Goal: Task Accomplishment & Management: Use online tool/utility

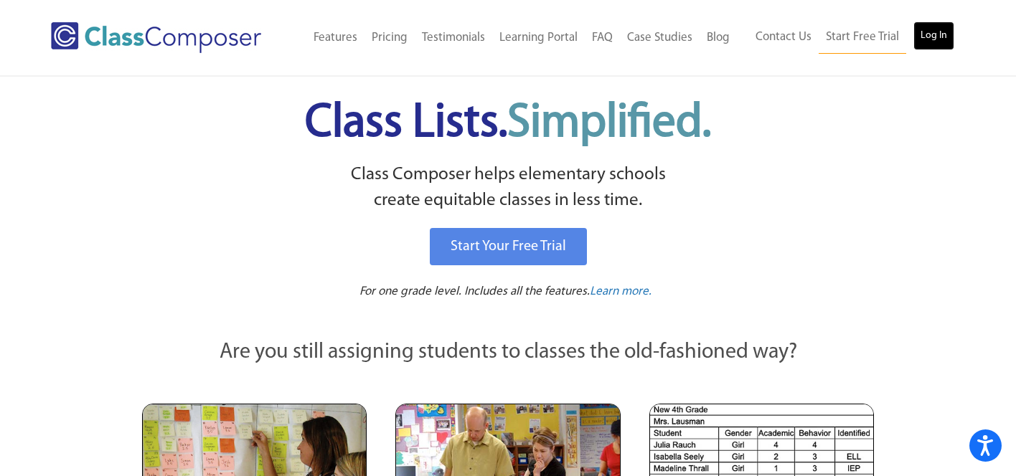
click at [931, 29] on link "Log In" at bounding box center [933, 36] width 41 height 29
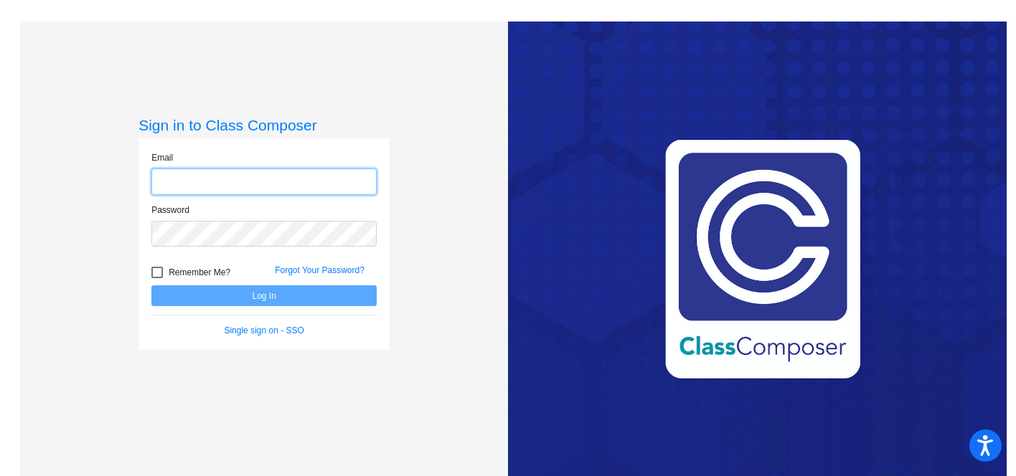
type input "[EMAIL_ADDRESS][DOMAIN_NAME]"
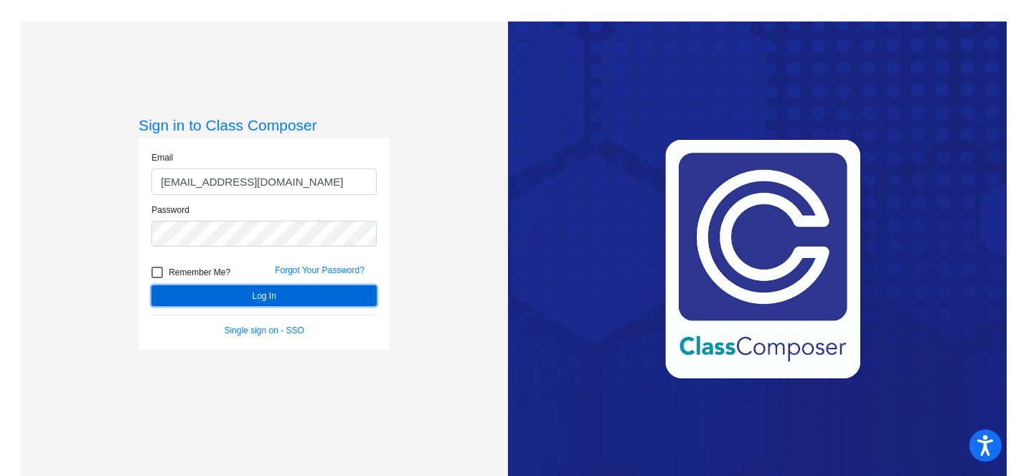
click at [218, 299] on button "Log In" at bounding box center [263, 295] width 225 height 21
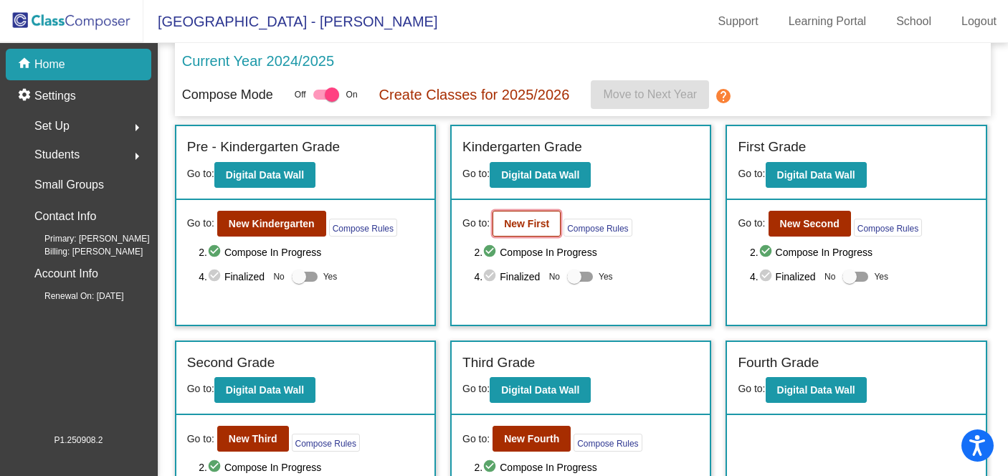
click at [534, 222] on b "New First" at bounding box center [526, 223] width 45 height 11
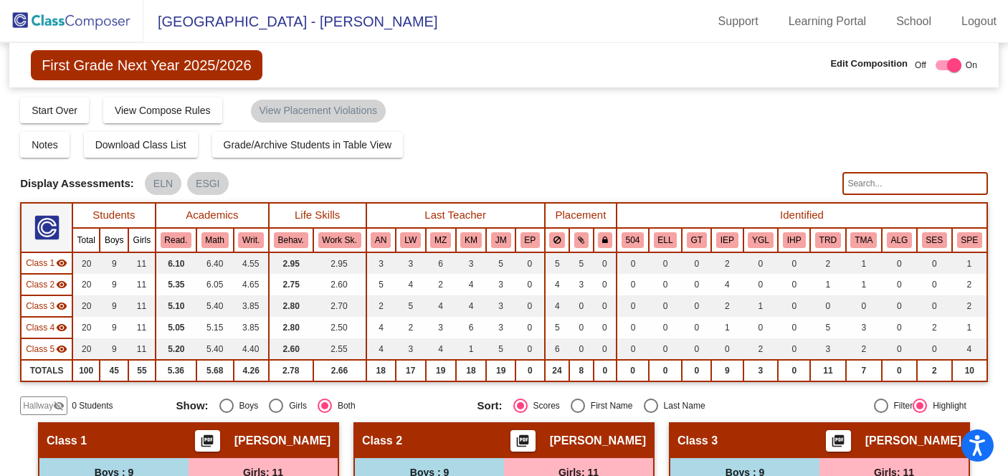
drag, startPoint x: 583, startPoint y: 136, endPoint x: 613, endPoint y: 100, distance: 46.8
click at [583, 136] on div "Notes Download Class List Import Students Grade/Archive Students in Table View …" at bounding box center [504, 145] width 968 height 26
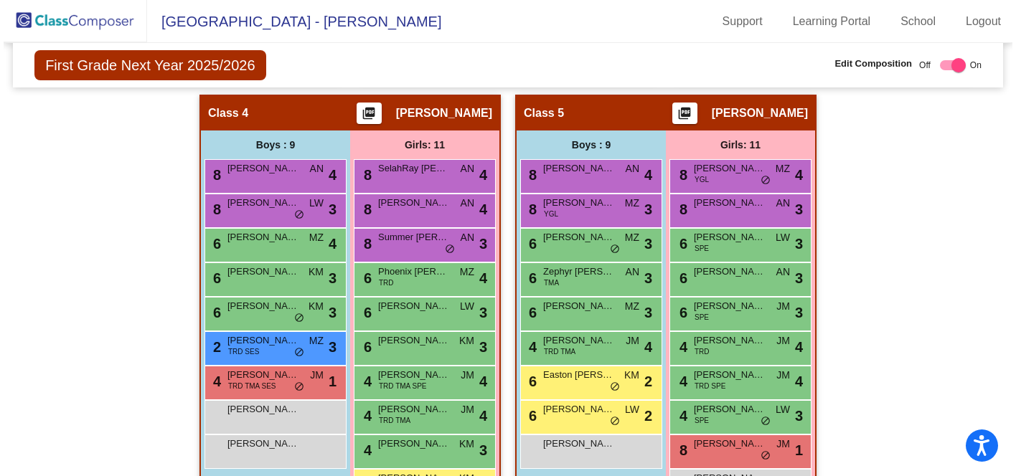
scroll to position [792, 0]
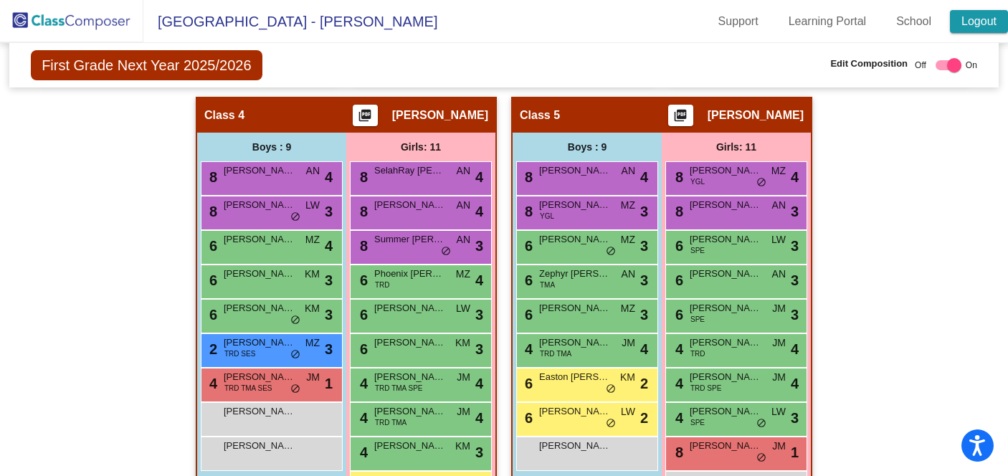
click at [981, 27] on link "Logout" at bounding box center [979, 21] width 58 height 23
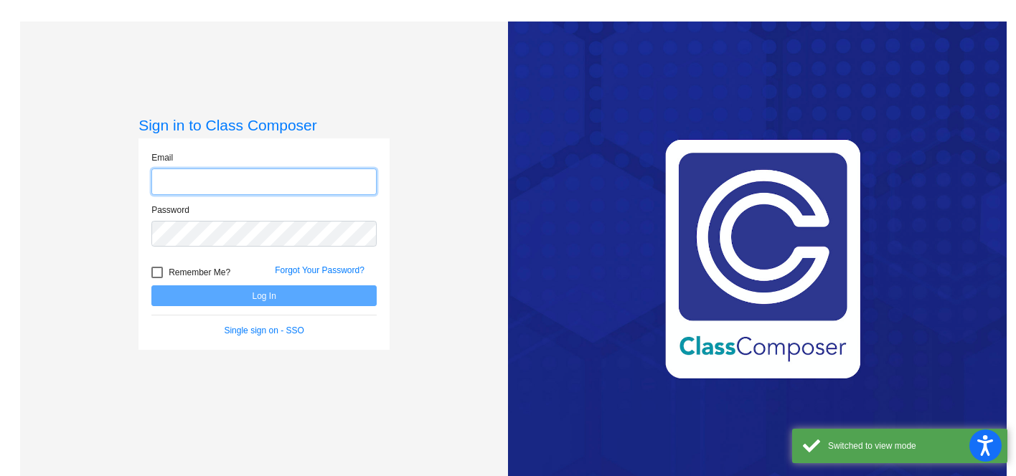
type input "[EMAIL_ADDRESS][DOMAIN_NAME]"
